Goal: Navigation & Orientation: Find specific page/section

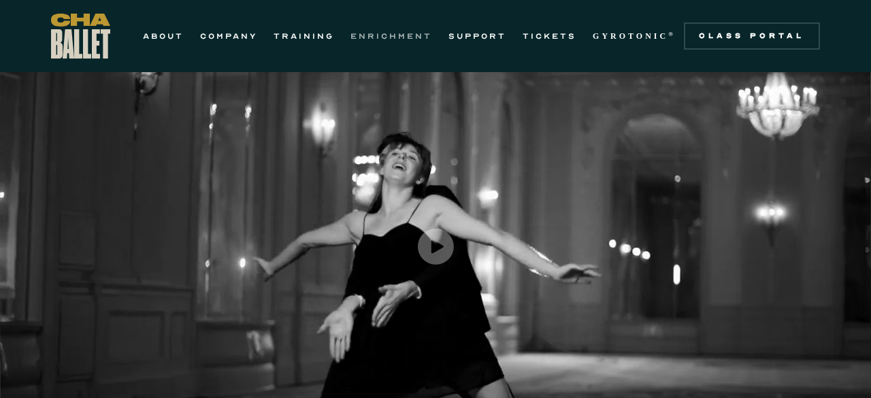
click at [383, 34] on link "ENRICHMENT" at bounding box center [392, 36] width 82 height 16
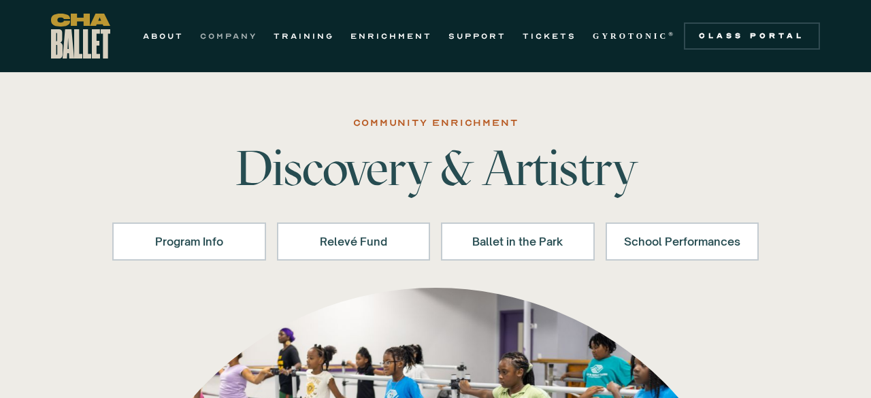
click at [242, 35] on link "COMPANY" at bounding box center [228, 36] width 57 height 16
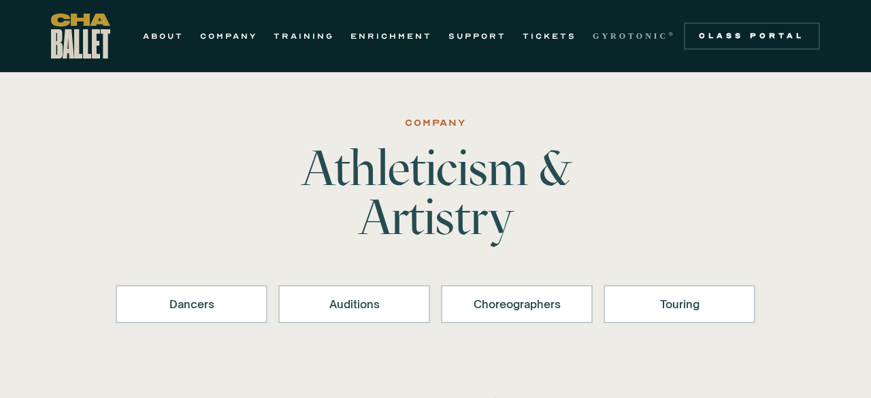
click at [620, 36] on strong "GYROTONIC" at bounding box center [631, 36] width 76 height 10
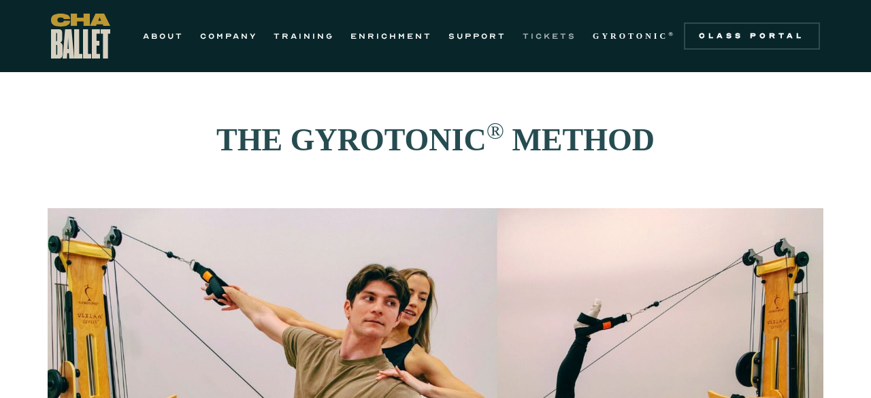
click at [556, 35] on link "TICKETS" at bounding box center [550, 36] width 54 height 16
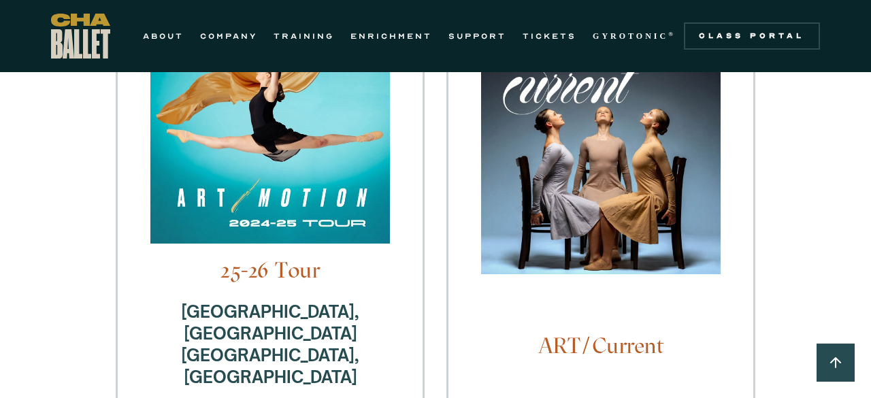
scroll to position [353, 0]
